Goal: Task Accomplishment & Management: Use online tool/utility

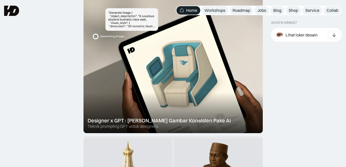
scroll to position [154, 0]
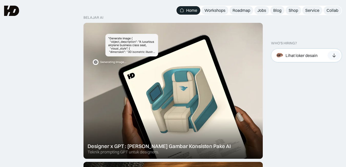
click at [316, 54] on div "Lihat loker desain" at bounding box center [301, 55] width 32 height 5
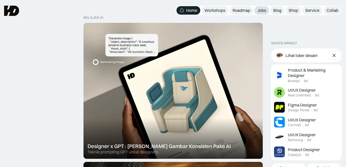
click at [261, 8] on div "Jobs" at bounding box center [261, 10] width 9 height 5
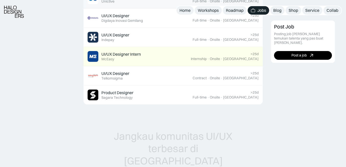
scroll to position [410, 0]
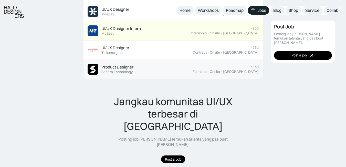
click at [135, 63] on link "Product Designer Featured Sagara Technology >25d Full-time · Onsite · Bandung" at bounding box center [172, 69] width 179 height 19
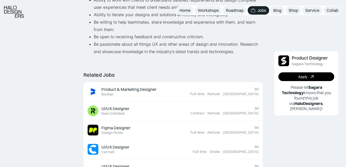
scroll to position [307, 0]
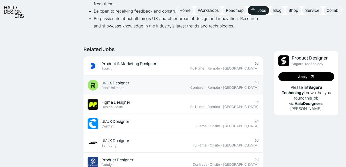
click at [122, 84] on div "UI/UX Designer" at bounding box center [115, 82] width 28 height 5
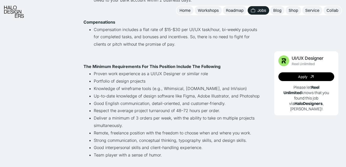
scroll to position [307, 0]
